Goal: Understand process/instructions: Learn how to perform a task or action

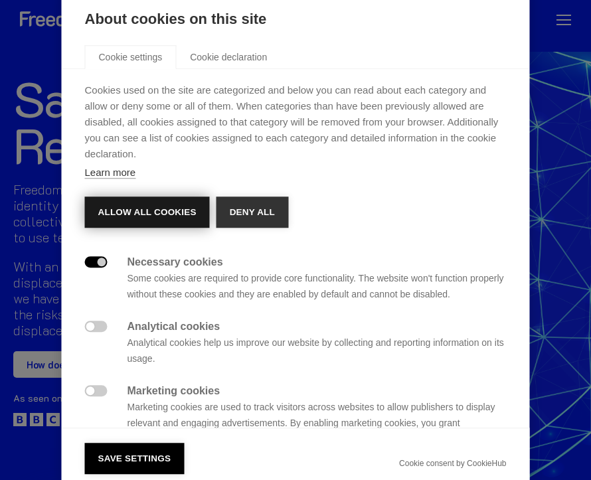
click at [160, 222] on button "Allow all cookies" at bounding box center [147, 212] width 125 height 32
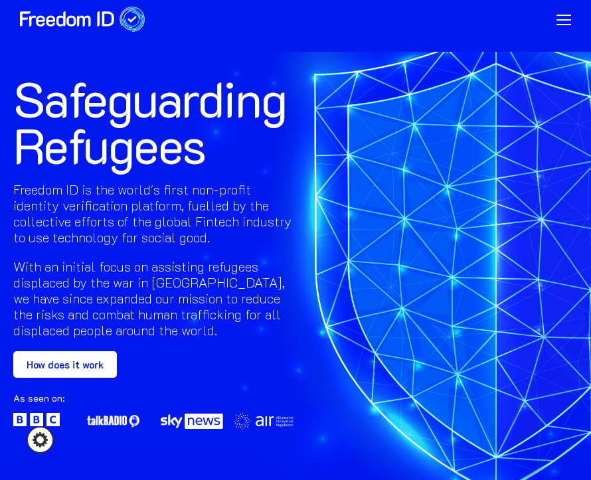
click at [63, 377] on link "How does it work" at bounding box center [65, 364] width 104 height 27
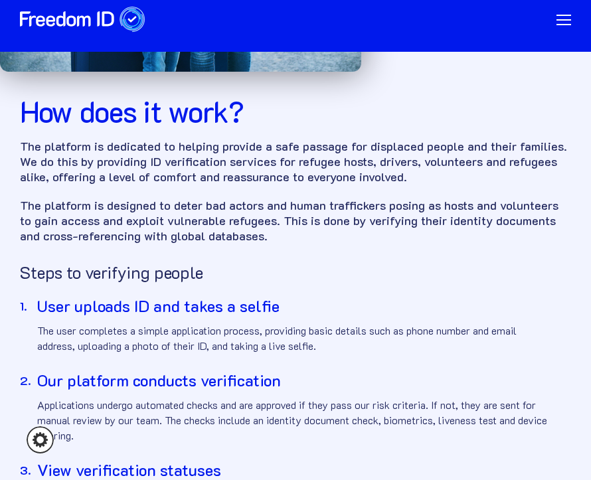
scroll to position [267, 0]
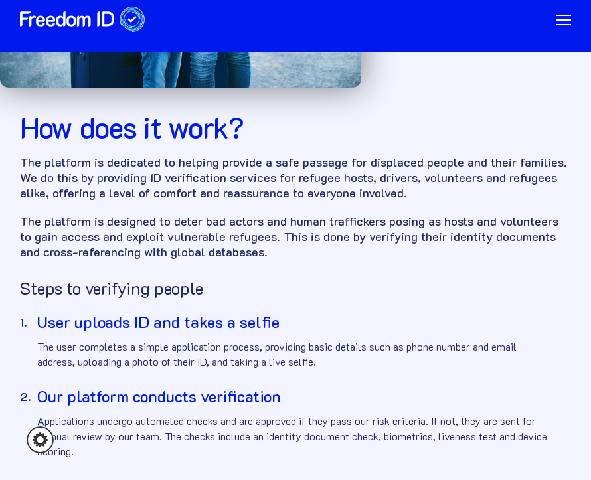
click at [556, 21] on div "menu" at bounding box center [563, 20] width 15 height 11
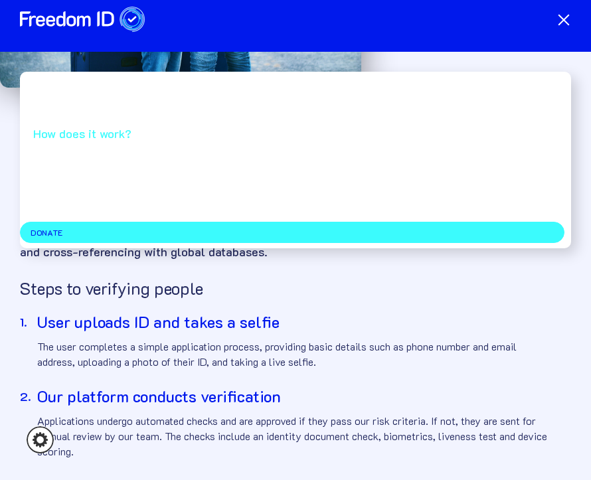
click at [92, 126] on link "How does it work?" at bounding box center [295, 134] width 551 height 23
